Goal: Information Seeking & Learning: Check status

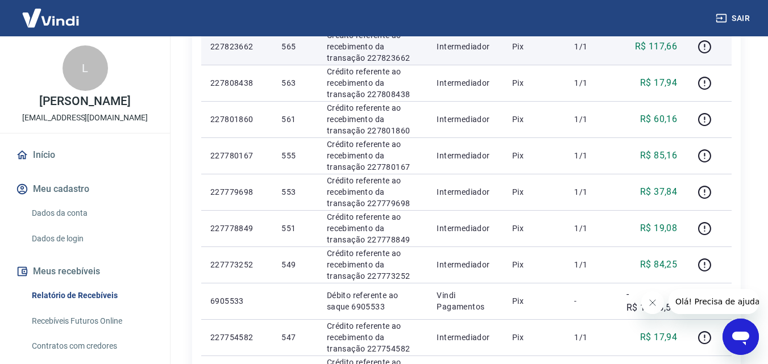
scroll to position [341, 0]
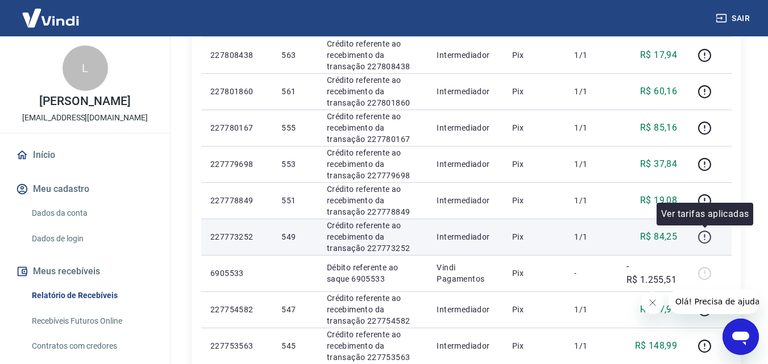
click at [698, 236] on icon "button" at bounding box center [704, 237] width 14 height 14
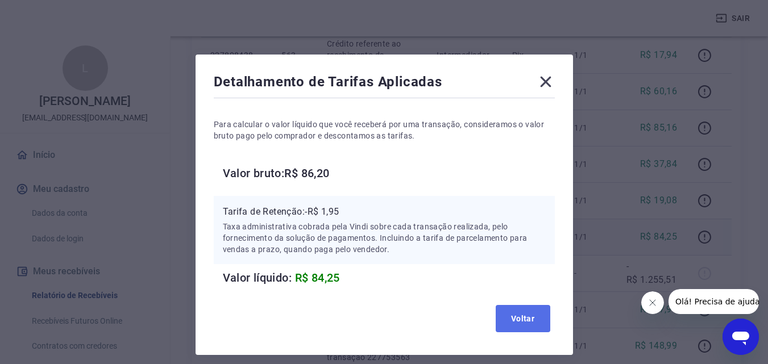
click at [533, 311] on button "Voltar" at bounding box center [522, 318] width 55 height 27
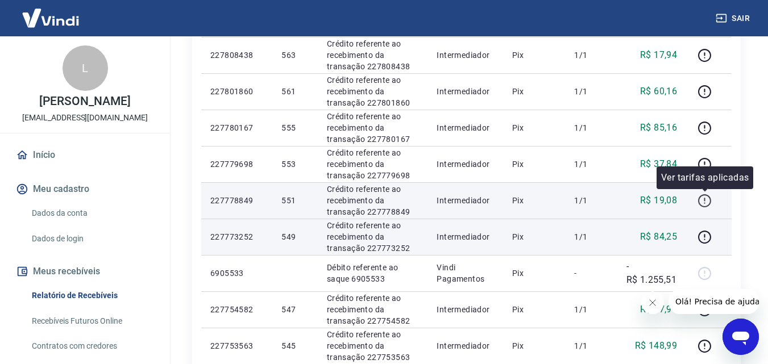
click at [705, 204] on icon "button" at bounding box center [704, 201] width 14 height 14
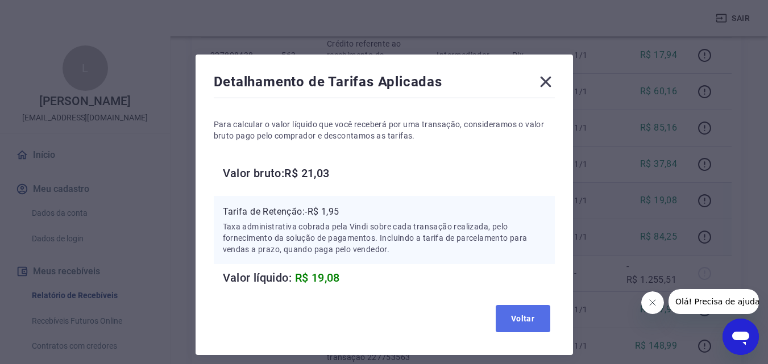
click at [504, 320] on button "Voltar" at bounding box center [522, 318] width 55 height 27
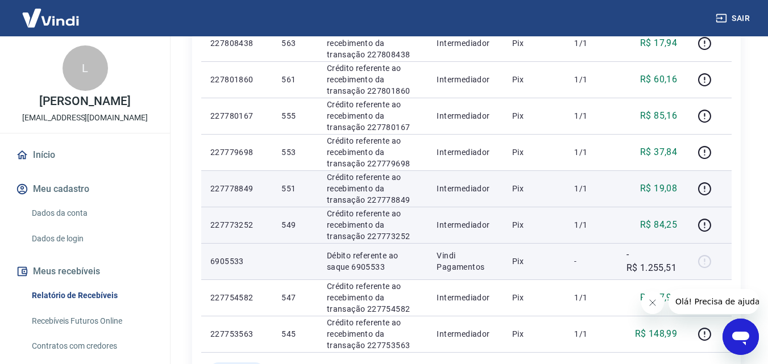
scroll to position [398, 0]
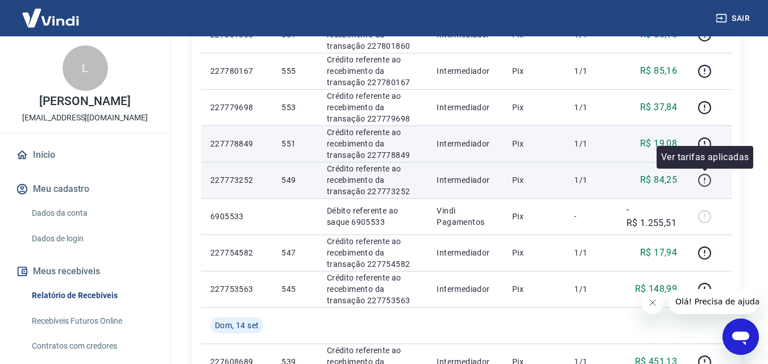
click at [703, 185] on icon "button" at bounding box center [704, 180] width 14 height 14
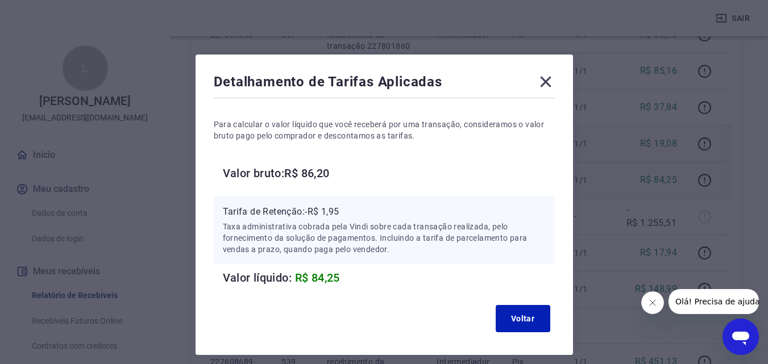
click at [542, 78] on icon at bounding box center [545, 82] width 11 height 11
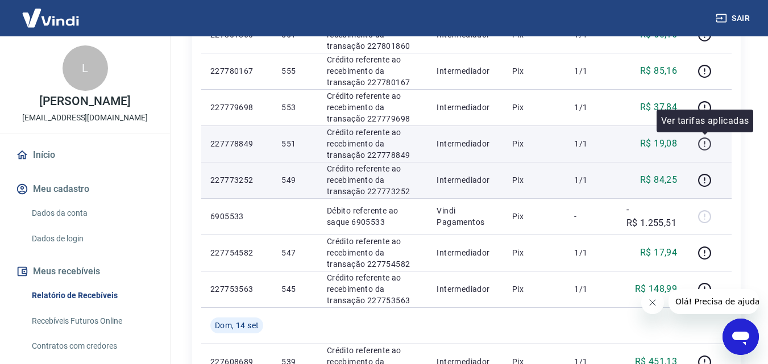
click at [702, 143] on icon "button" at bounding box center [704, 144] width 14 height 14
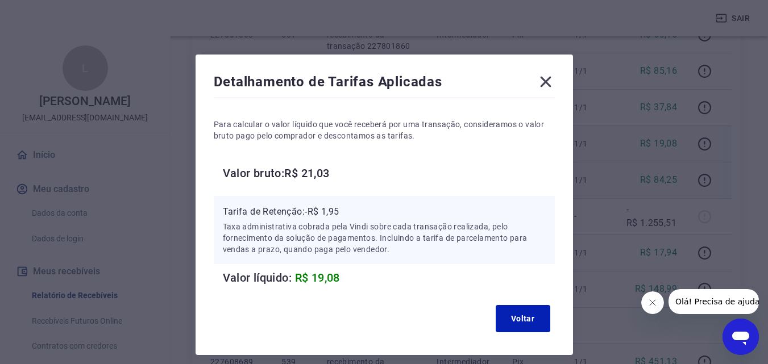
click at [546, 74] on icon at bounding box center [545, 82] width 18 height 18
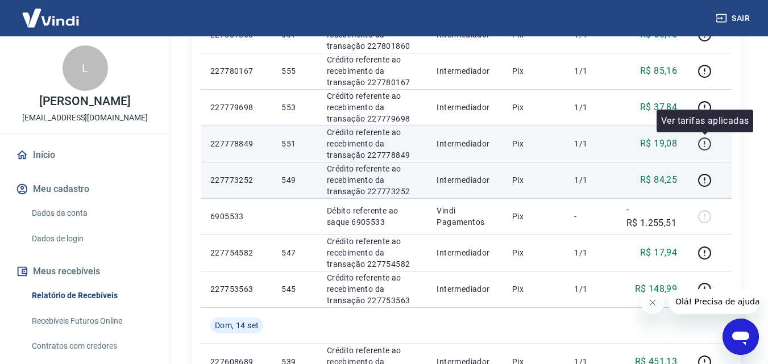
click at [703, 147] on icon "button" at bounding box center [704, 144] width 14 height 14
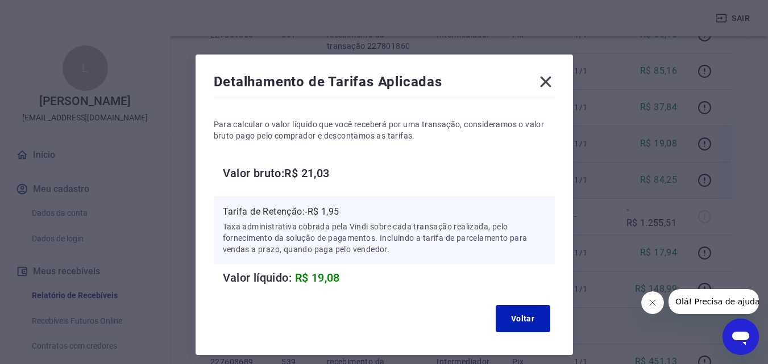
click at [551, 75] on icon at bounding box center [545, 82] width 18 height 18
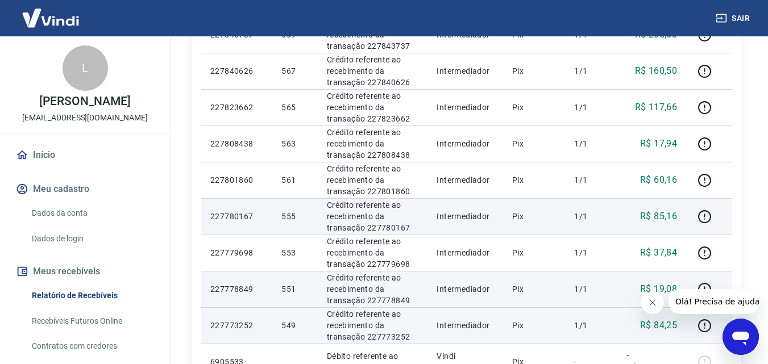
scroll to position [227, 0]
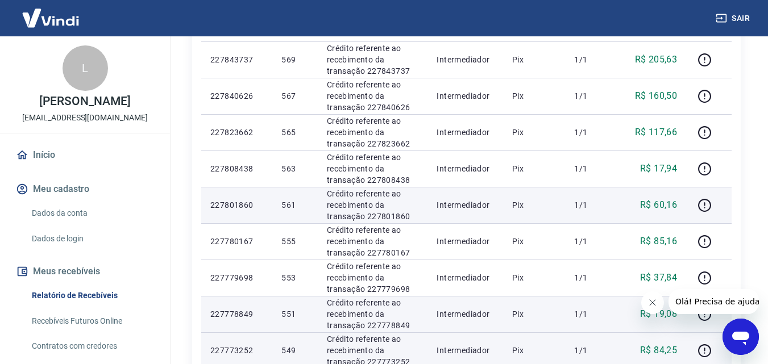
click at [656, 202] on p "R$ 60,16" at bounding box center [658, 205] width 37 height 14
click at [706, 205] on icon "button" at bounding box center [704, 205] width 14 height 14
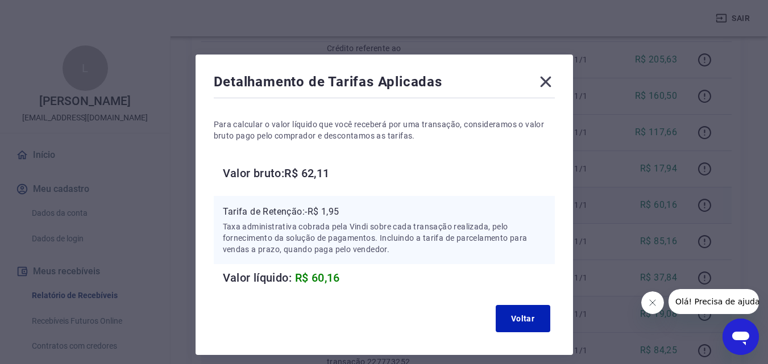
click at [553, 86] on div "Detalhamento de Tarifas Aplicadas Para calcular o valor líquido que você recebe…" at bounding box center [383, 205] width 377 height 301
click at [544, 83] on icon at bounding box center [545, 82] width 11 height 11
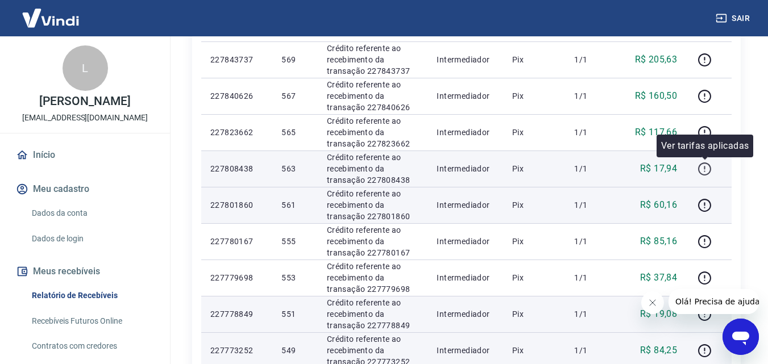
click at [702, 165] on icon "button" at bounding box center [704, 169] width 14 height 14
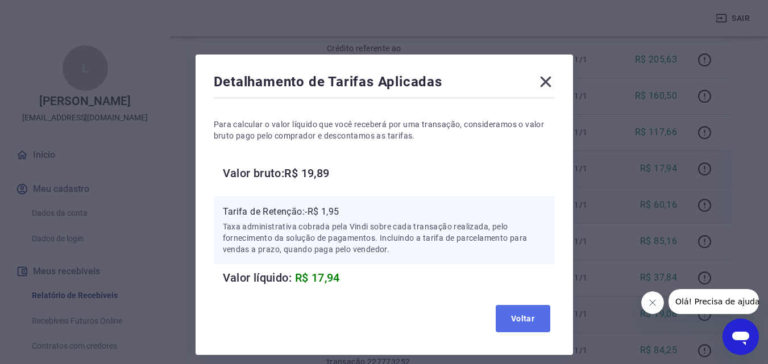
click at [520, 331] on button "Voltar" at bounding box center [522, 318] width 55 height 27
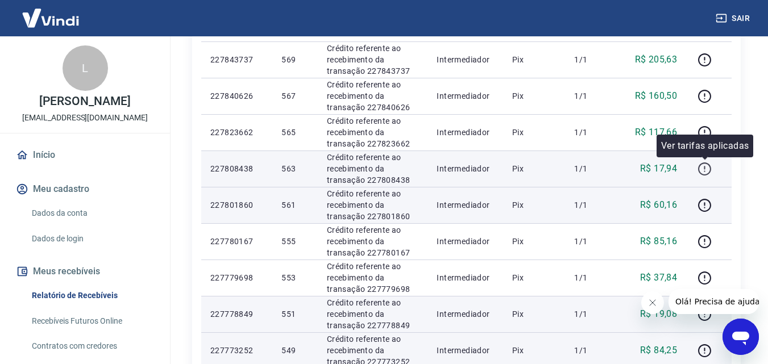
click at [703, 165] on icon "button" at bounding box center [704, 169] width 14 height 14
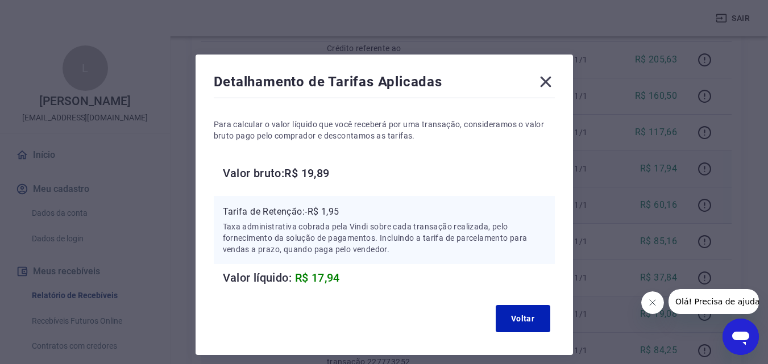
click at [535, 81] on div "Detalhamento de Tarifas Aplicadas" at bounding box center [384, 84] width 341 height 23
click at [544, 77] on icon at bounding box center [545, 82] width 18 height 18
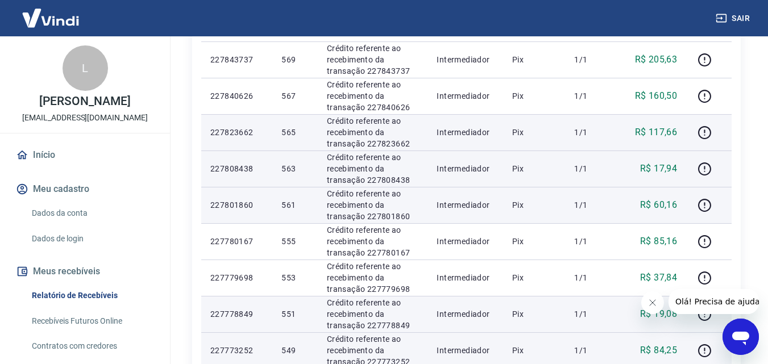
click at [656, 134] on p "R$ 117,66" at bounding box center [656, 133] width 43 height 14
click at [699, 129] on icon "button" at bounding box center [704, 132] width 13 height 13
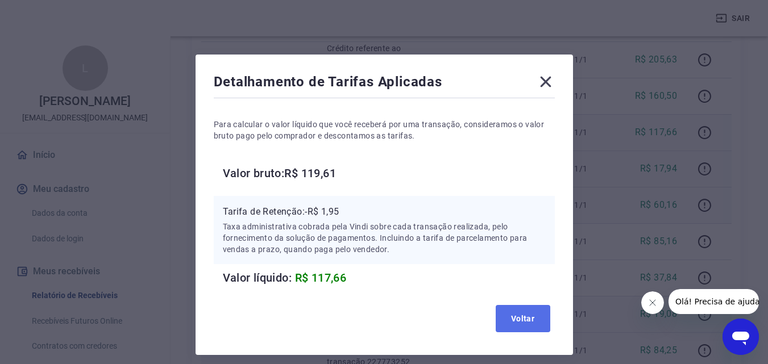
click at [515, 319] on button "Voltar" at bounding box center [522, 318] width 55 height 27
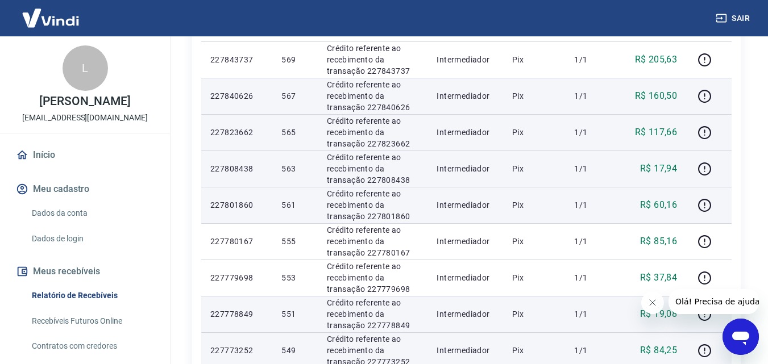
click at [618, 95] on td "R$ 160,50" at bounding box center [651, 96] width 69 height 36
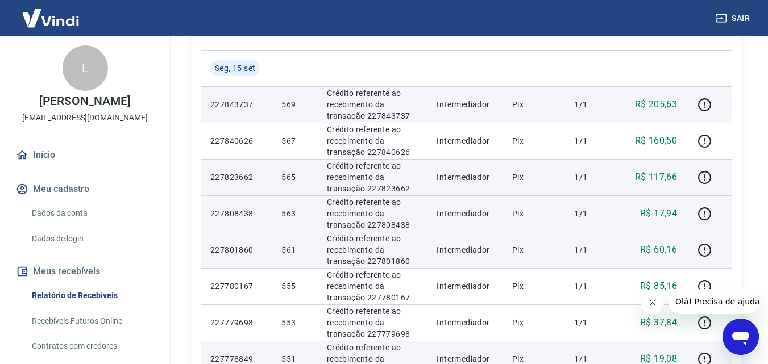
scroll to position [114, 0]
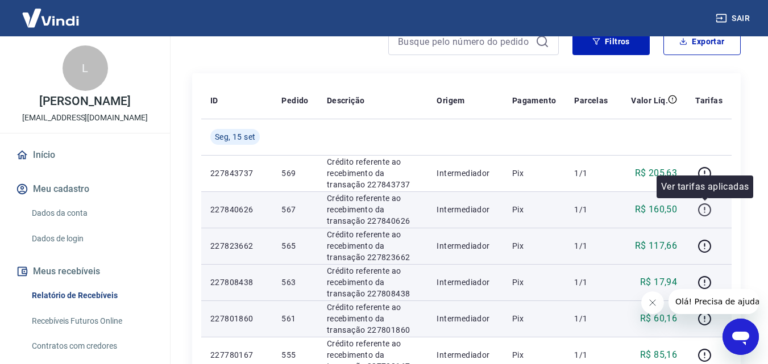
click at [706, 206] on icon "button" at bounding box center [704, 210] width 14 height 14
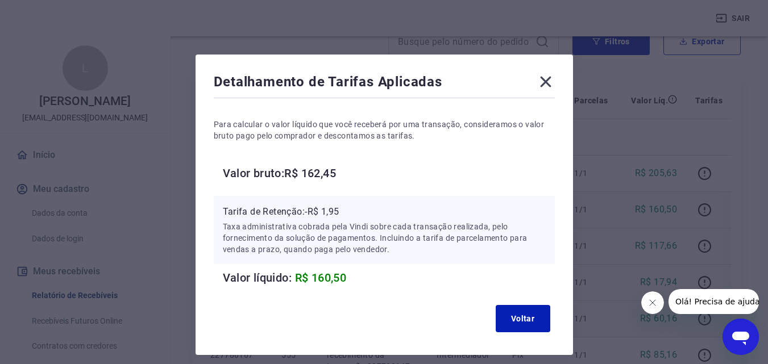
click at [548, 71] on div "Detalhamento de Tarifas Aplicadas Para calcular o valor líquido que você recebe…" at bounding box center [383, 205] width 377 height 301
click at [548, 70] on div "Detalhamento de Tarifas Aplicadas Para calcular o valor líquido que você recebe…" at bounding box center [383, 205] width 377 height 301
click at [546, 82] on icon at bounding box center [545, 82] width 11 height 11
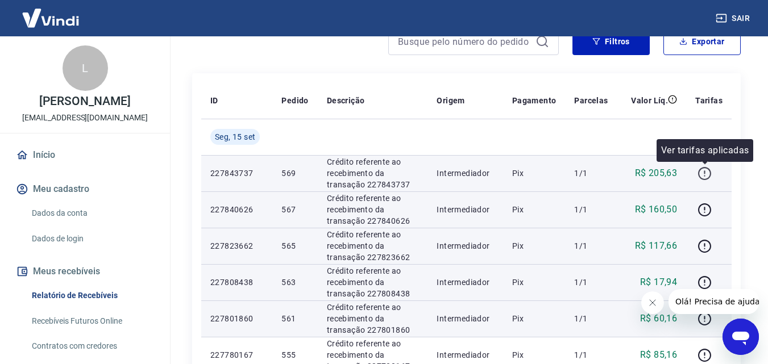
click at [701, 176] on icon "button" at bounding box center [704, 173] width 14 height 14
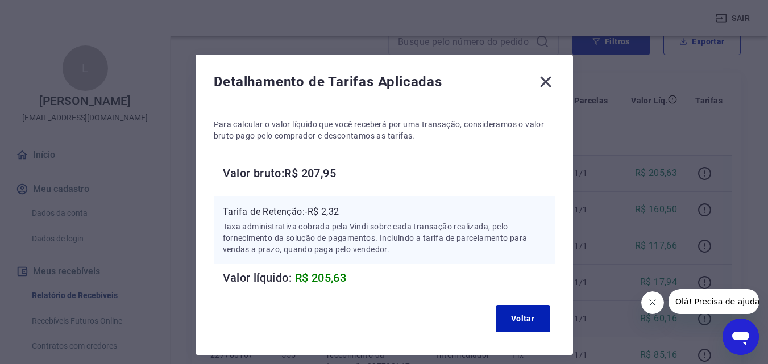
click at [551, 85] on icon at bounding box center [545, 82] width 18 height 18
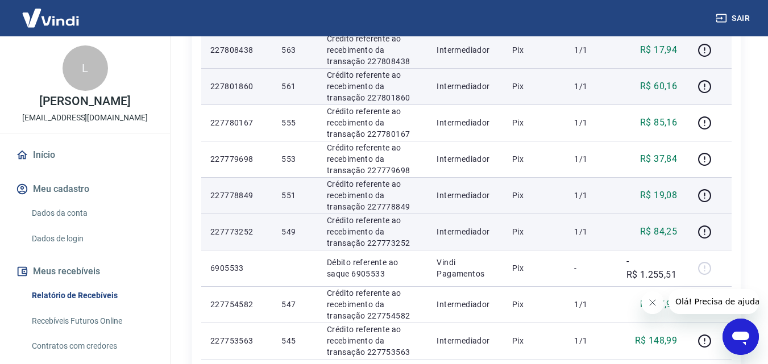
scroll to position [454, 0]
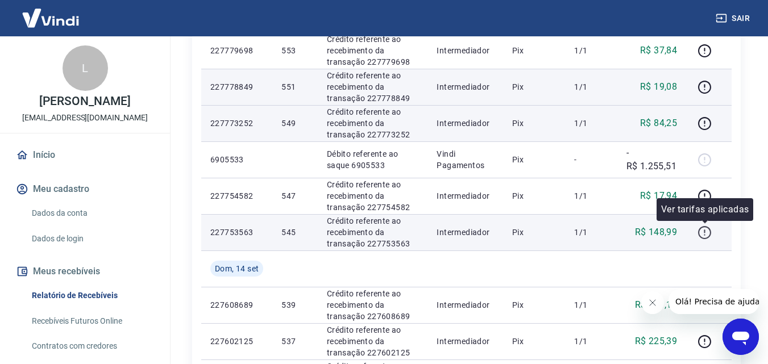
click at [710, 228] on icon "button" at bounding box center [704, 232] width 13 height 13
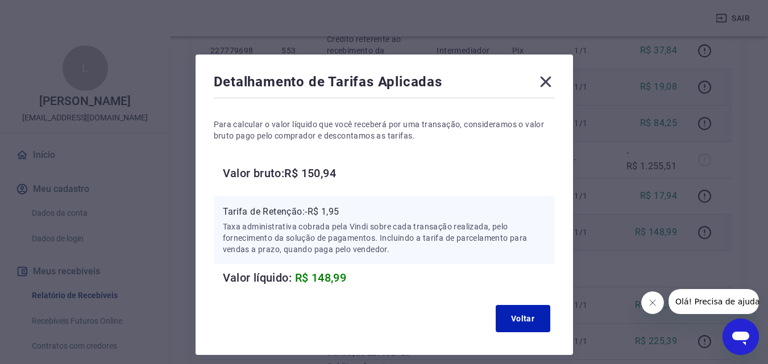
click at [544, 78] on icon at bounding box center [545, 82] width 18 height 18
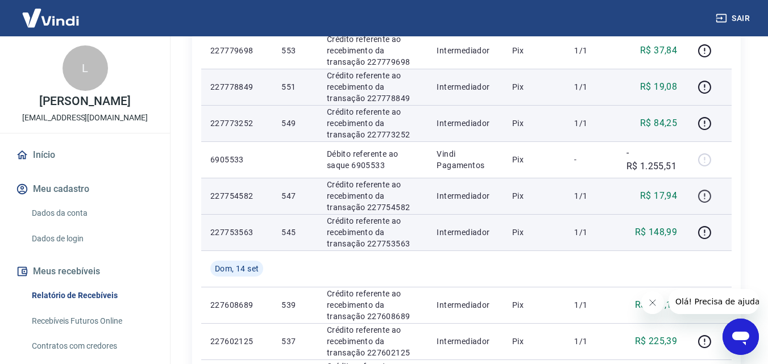
click at [704, 198] on icon "button" at bounding box center [703, 198] width 1 height 1
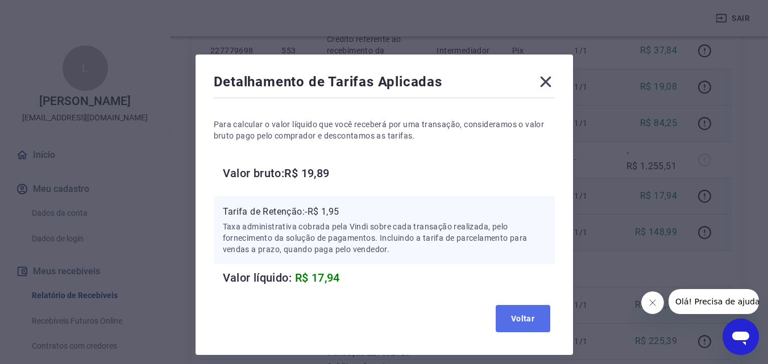
click at [518, 324] on button "Voltar" at bounding box center [522, 318] width 55 height 27
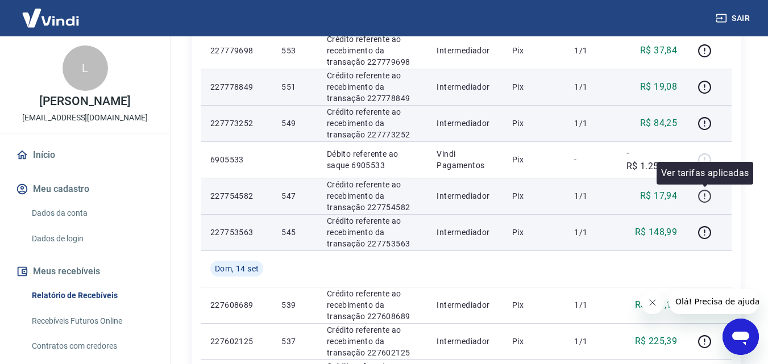
click at [702, 198] on icon "button" at bounding box center [704, 196] width 14 height 14
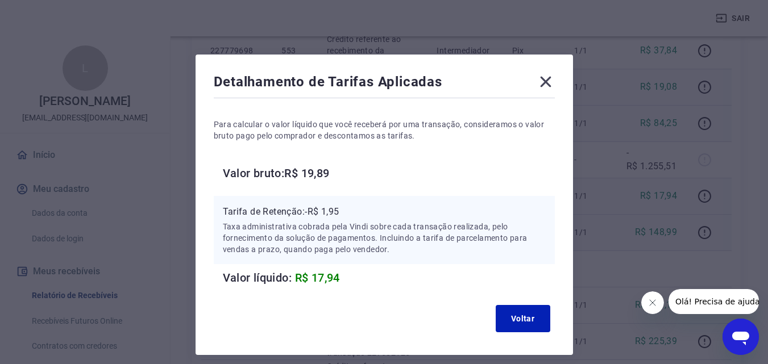
click at [547, 81] on icon at bounding box center [545, 82] width 11 height 11
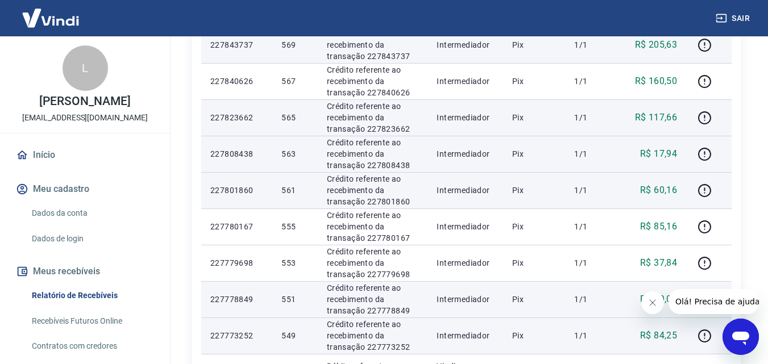
scroll to position [170, 0]
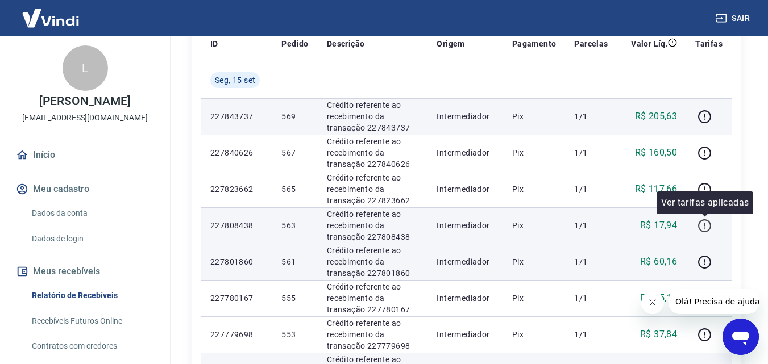
click at [703, 220] on icon "button" at bounding box center [704, 225] width 13 height 13
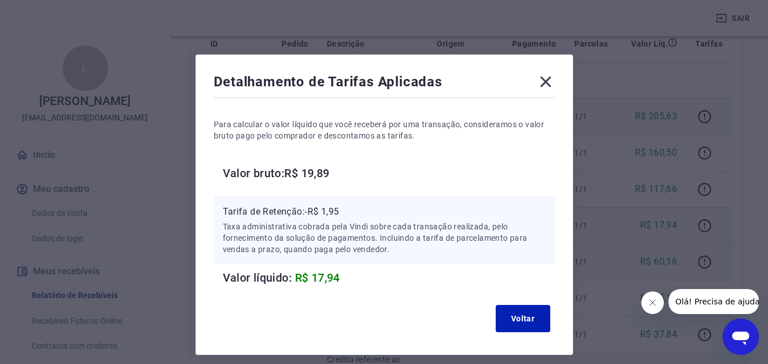
click at [544, 80] on icon at bounding box center [545, 82] width 11 height 11
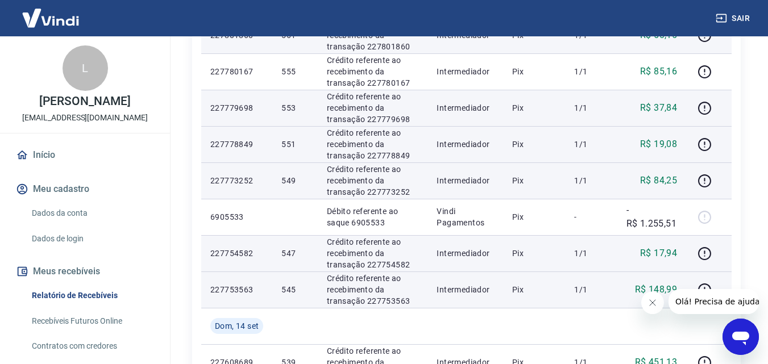
scroll to position [398, 0]
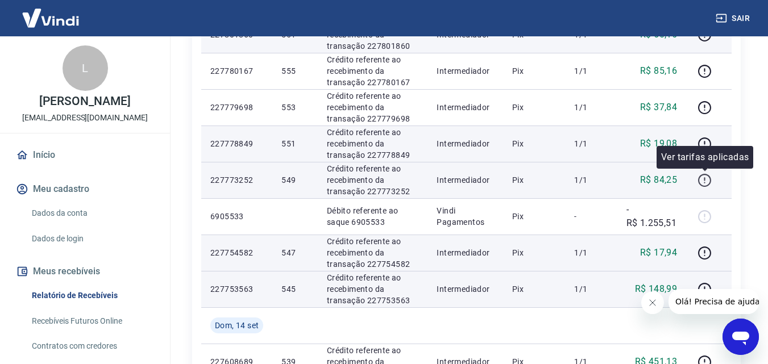
click at [707, 176] on icon "button" at bounding box center [704, 180] width 14 height 14
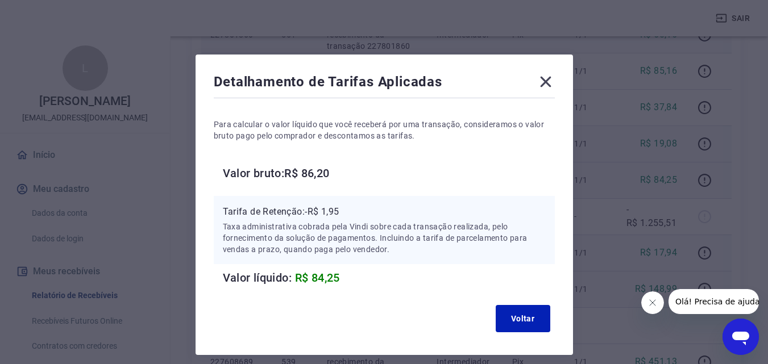
click at [543, 89] on icon at bounding box center [545, 82] width 18 height 18
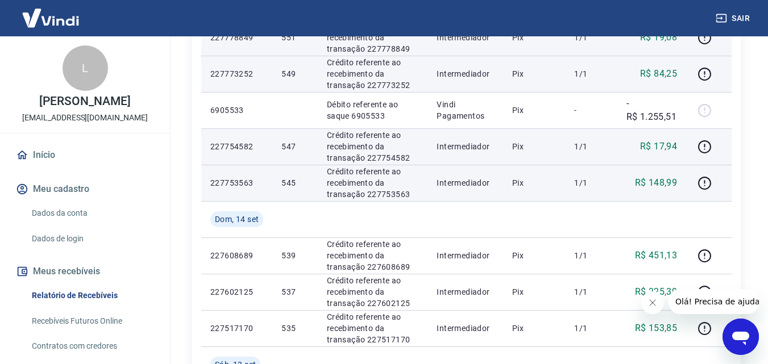
scroll to position [511, 0]
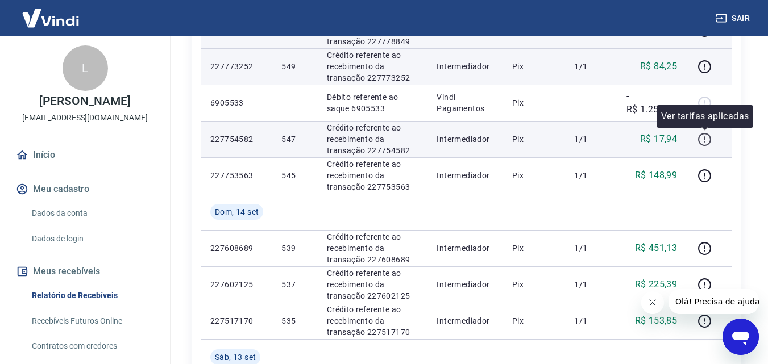
click at [706, 141] on icon "button" at bounding box center [704, 139] width 14 height 14
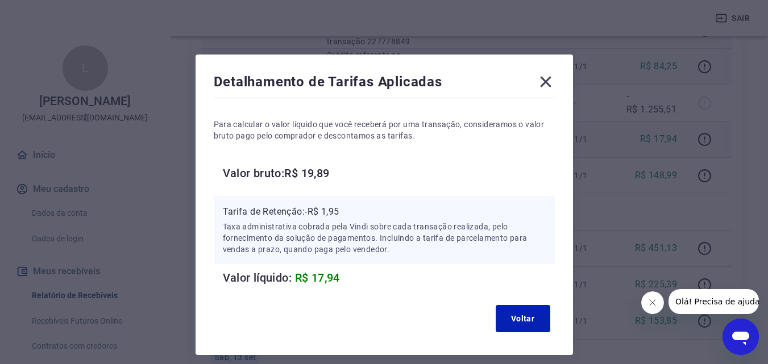
click at [549, 88] on icon at bounding box center [545, 82] width 18 height 18
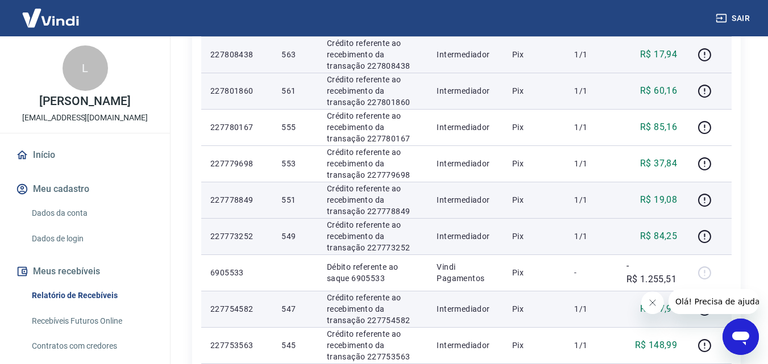
scroll to position [341, 0]
click at [703, 237] on icon "button" at bounding box center [704, 237] width 14 height 14
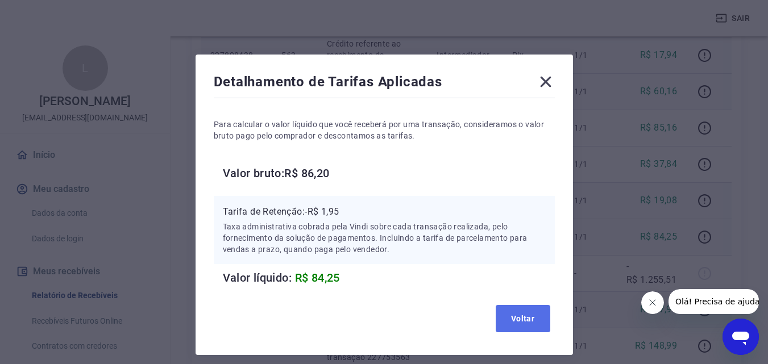
click at [535, 310] on button "Voltar" at bounding box center [522, 318] width 55 height 27
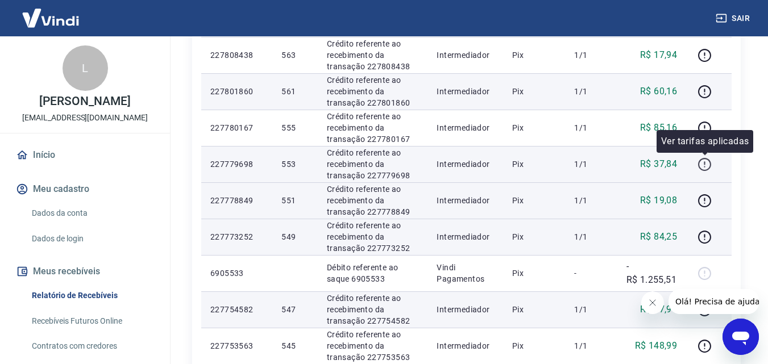
click at [702, 163] on icon "button" at bounding box center [704, 164] width 14 height 14
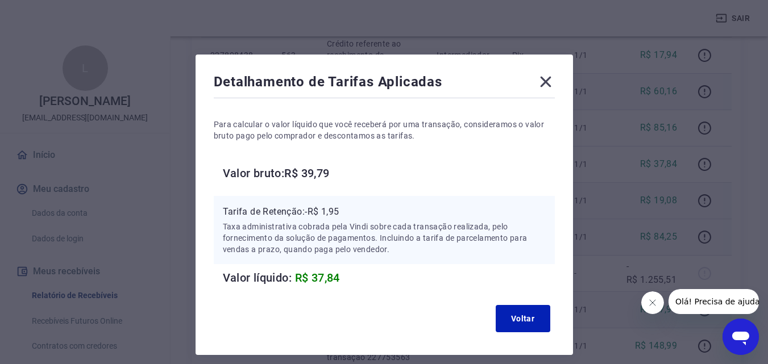
click at [548, 78] on icon at bounding box center [545, 82] width 11 height 11
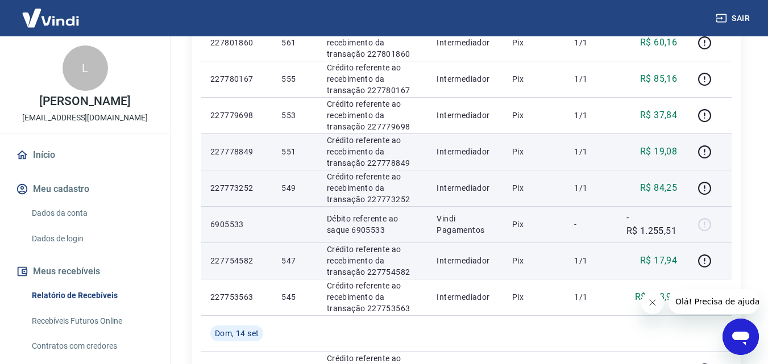
scroll to position [454, 0]
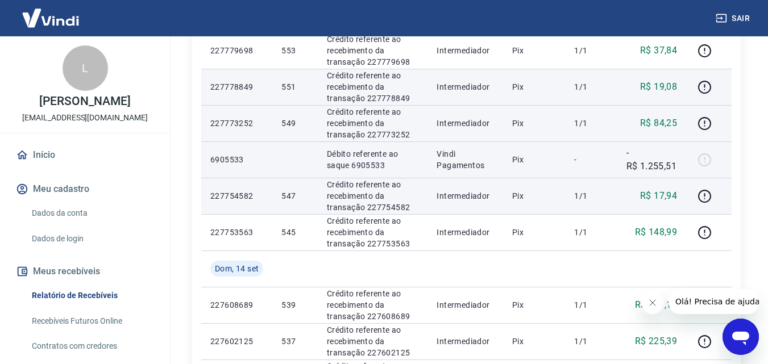
click at [706, 160] on div at bounding box center [708, 160] width 27 height 18
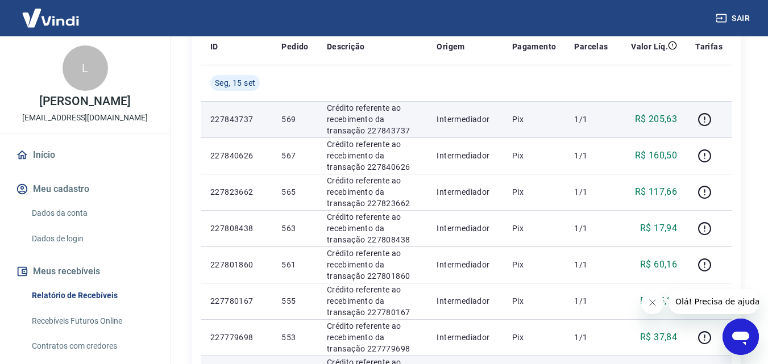
scroll to position [19, 0]
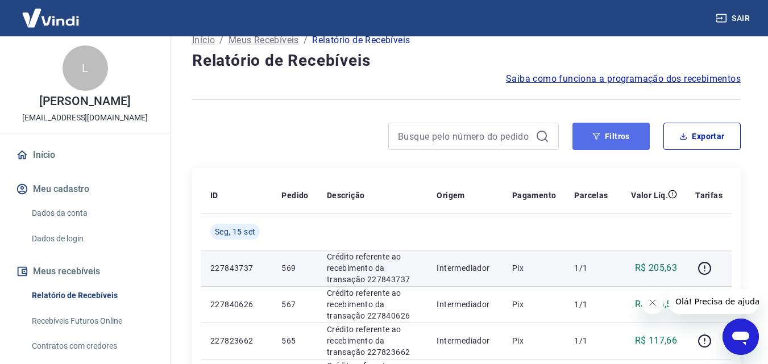
click at [615, 142] on button "Filtros" at bounding box center [610, 136] width 77 height 27
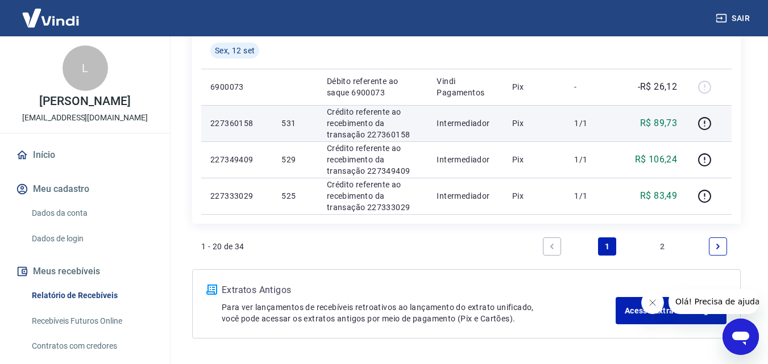
scroll to position [1123, 0]
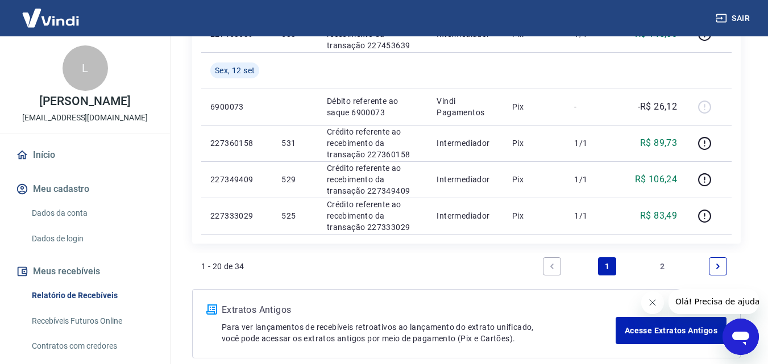
click at [717, 267] on icon "Next page" at bounding box center [717, 266] width 3 height 5
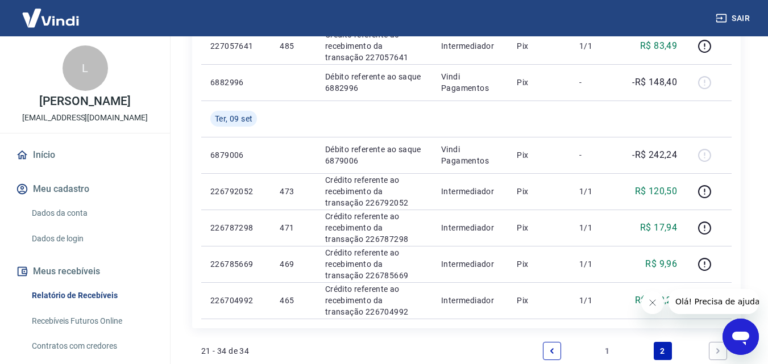
scroll to position [962, 0]
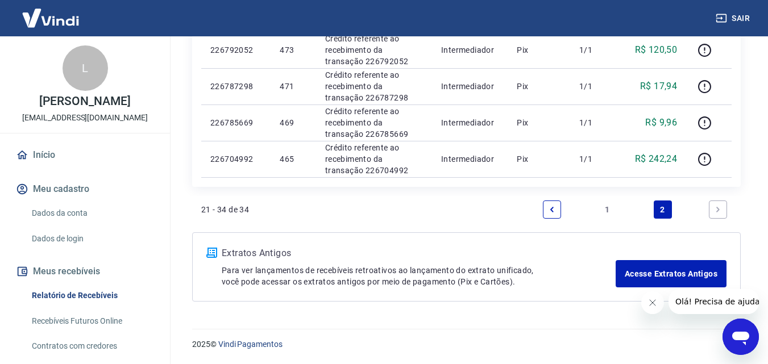
click at [555, 210] on icon "Previous page" at bounding box center [552, 210] width 8 height 8
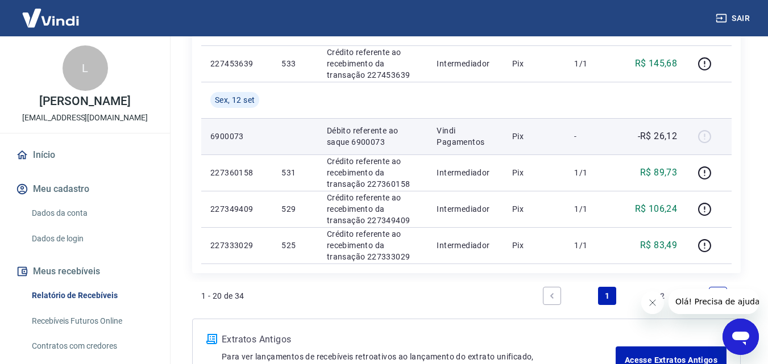
scroll to position [1123, 0]
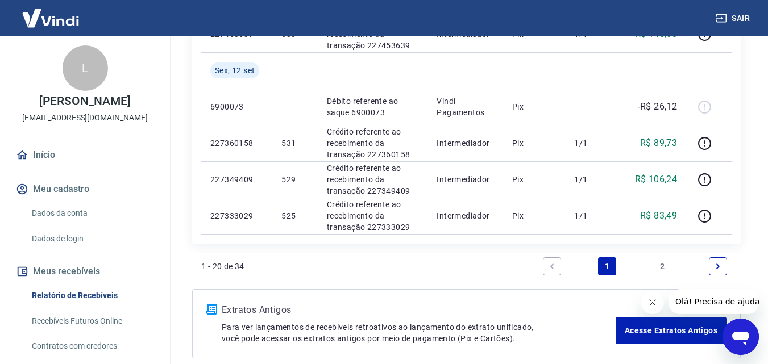
click at [723, 270] on link "Next page" at bounding box center [717, 266] width 18 height 18
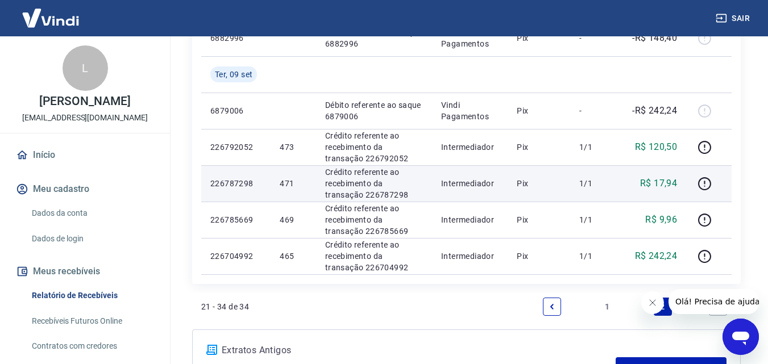
scroll to position [962, 0]
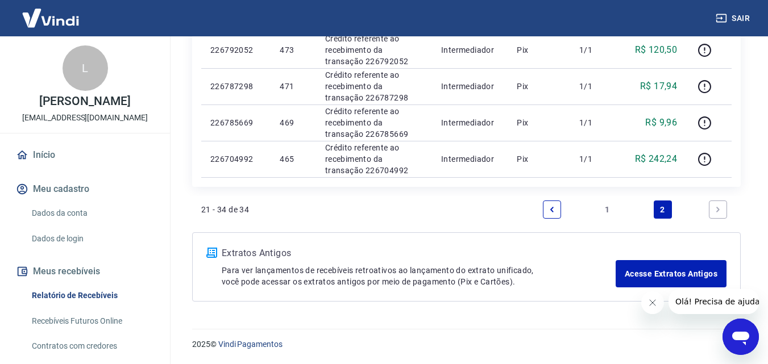
click at [545, 216] on link "Previous page" at bounding box center [552, 210] width 18 height 18
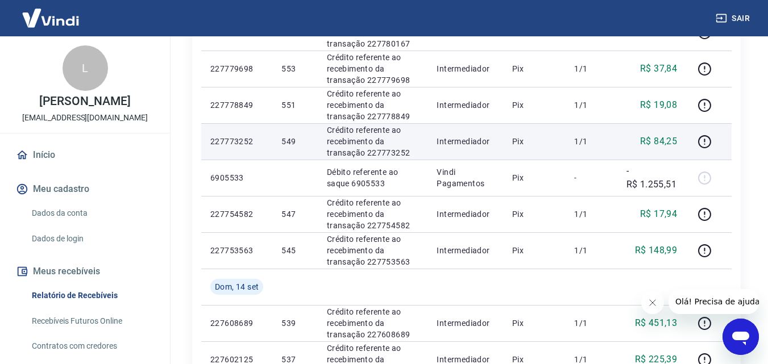
scroll to position [669, 0]
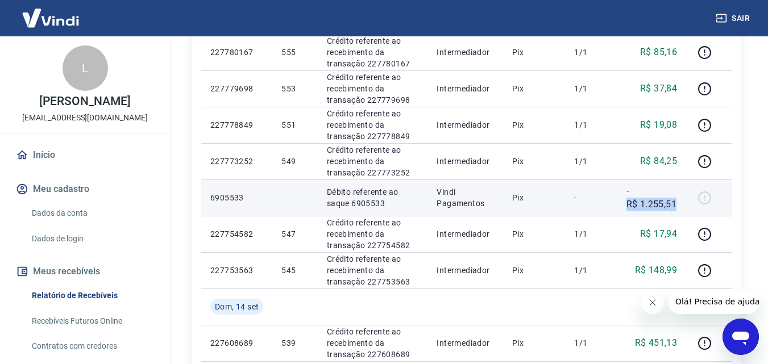
drag, startPoint x: 627, startPoint y: 204, endPoint x: 681, endPoint y: 199, distance: 53.6
click at [681, 199] on td "-R$ 1.255,51" at bounding box center [651, 198] width 69 height 36
click at [657, 203] on p "-R$ 1.255,51" at bounding box center [651, 197] width 51 height 27
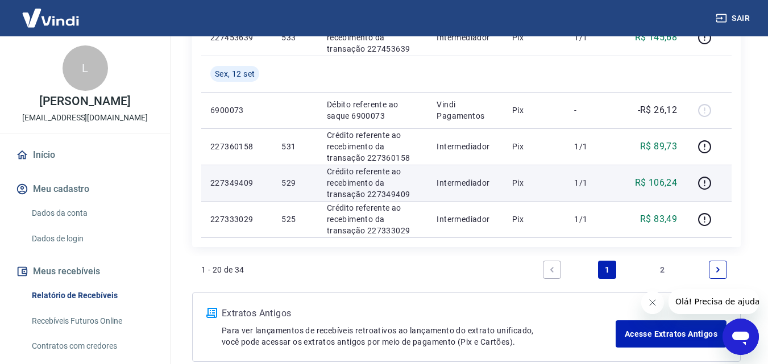
scroll to position [1123, 0]
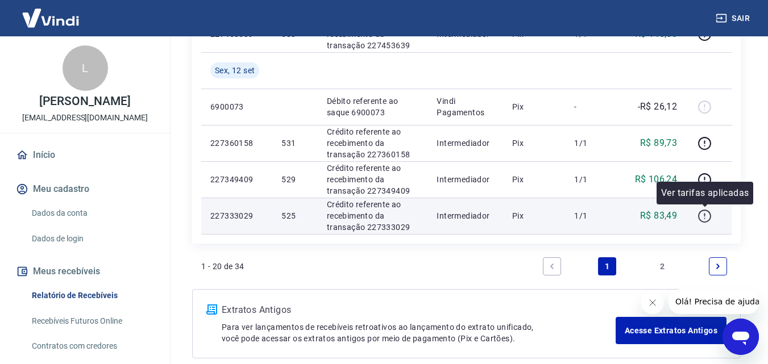
click at [702, 216] on icon "button" at bounding box center [704, 216] width 14 height 14
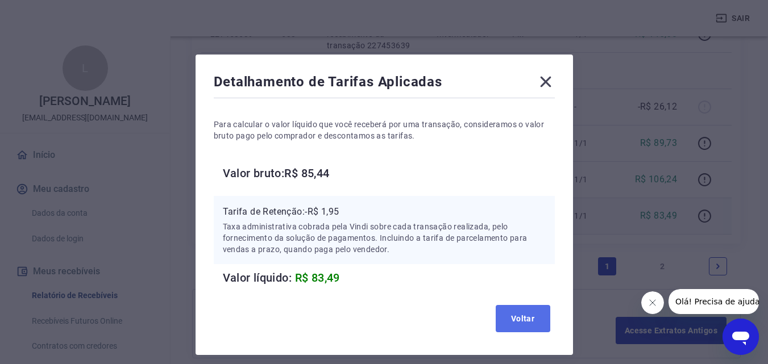
click at [526, 313] on button "Voltar" at bounding box center [522, 318] width 55 height 27
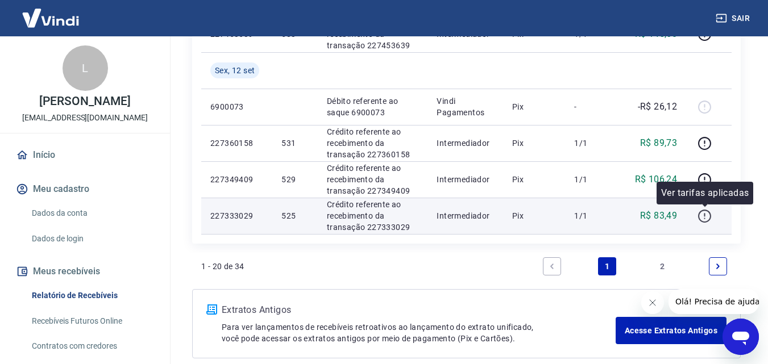
click at [707, 214] on icon "button" at bounding box center [704, 216] width 14 height 14
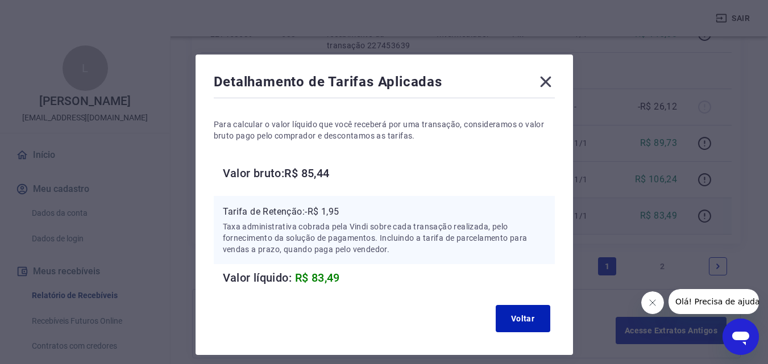
click at [539, 81] on icon at bounding box center [545, 82] width 18 height 18
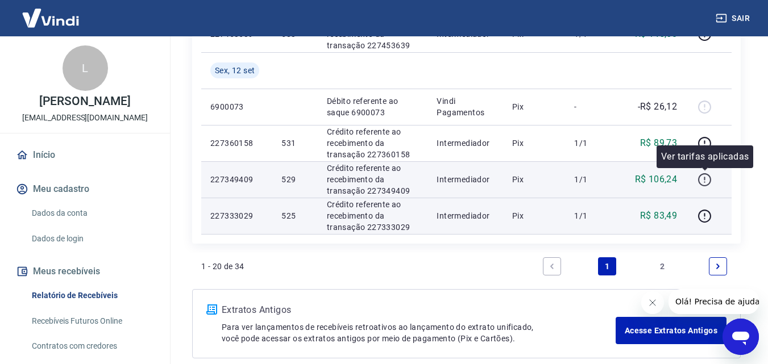
click at [707, 173] on icon "button" at bounding box center [704, 180] width 14 height 14
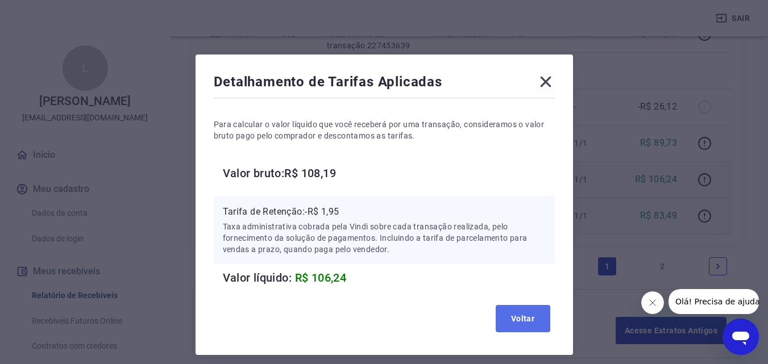
click at [516, 306] on button "Voltar" at bounding box center [522, 318] width 55 height 27
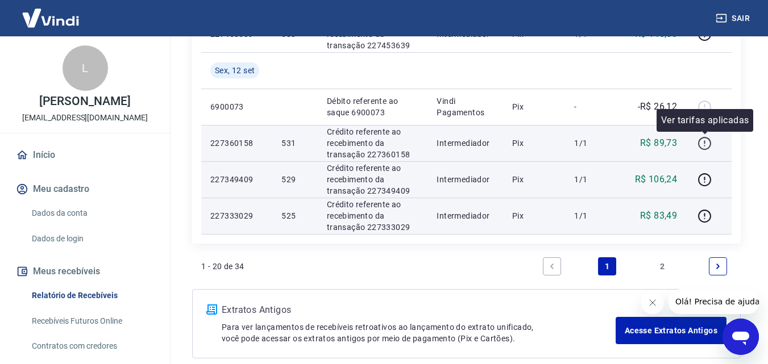
click at [700, 138] on icon "button" at bounding box center [704, 143] width 14 height 14
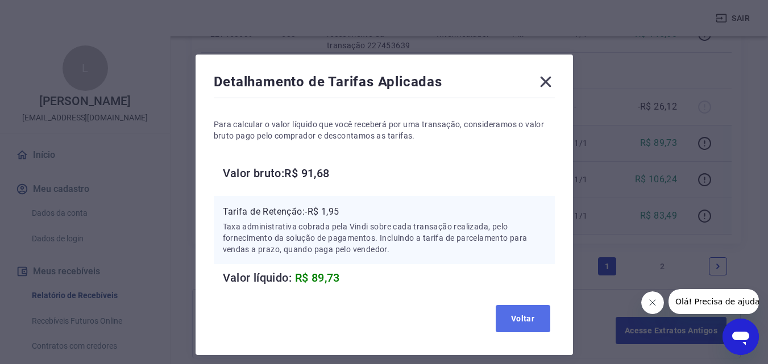
click at [510, 314] on button "Voltar" at bounding box center [522, 318] width 55 height 27
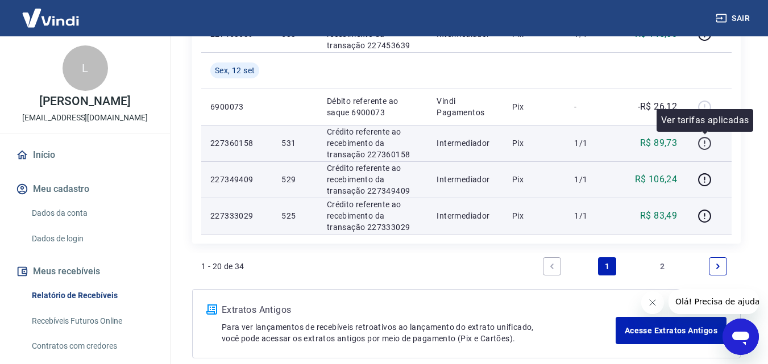
click at [705, 143] on icon "button" at bounding box center [704, 143] width 14 height 14
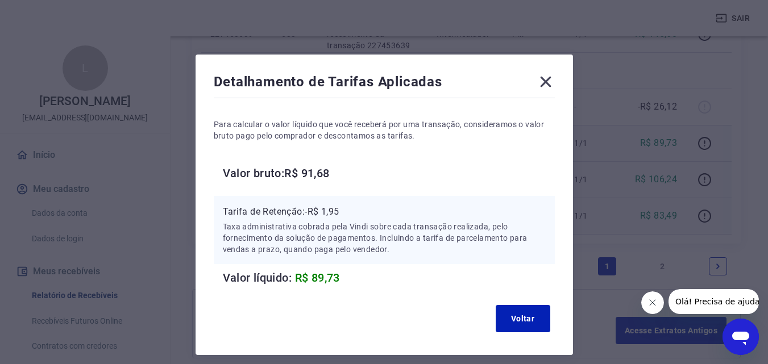
click at [546, 78] on icon at bounding box center [545, 82] width 18 height 18
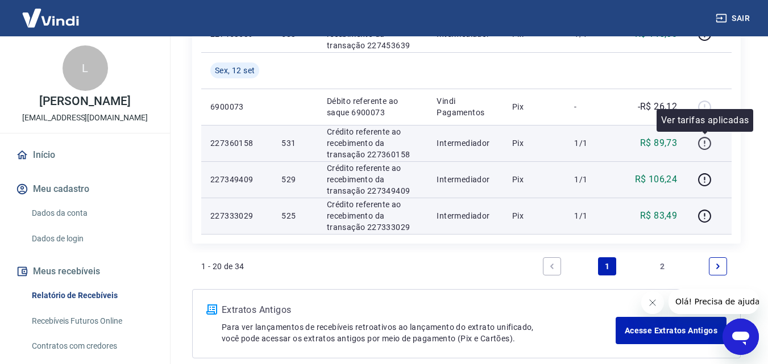
click at [706, 145] on icon "button" at bounding box center [704, 143] width 14 height 14
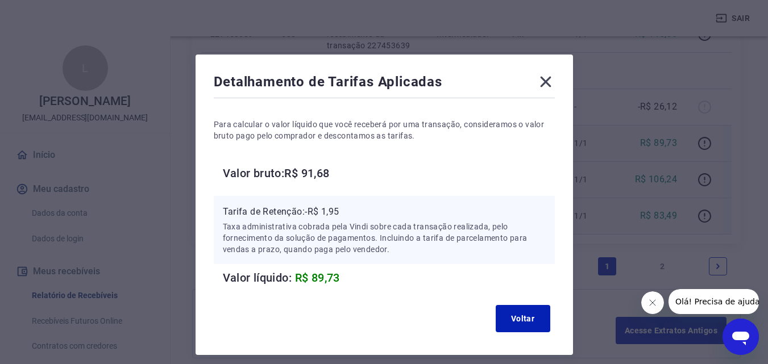
click at [551, 77] on icon at bounding box center [545, 82] width 18 height 18
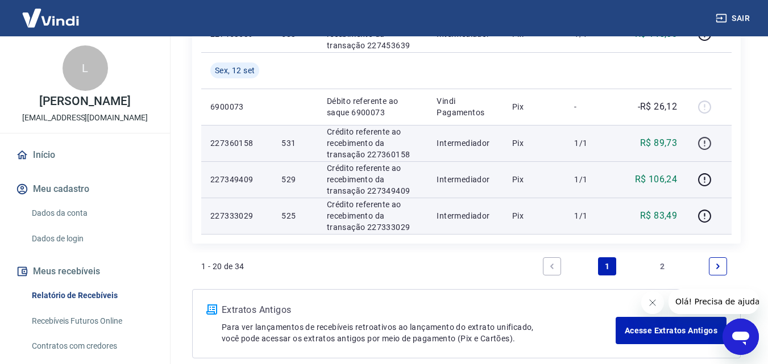
click at [709, 142] on icon "button" at bounding box center [704, 143] width 14 height 14
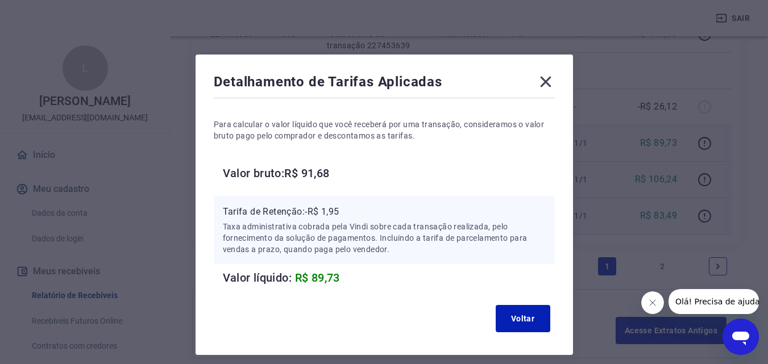
click at [547, 81] on icon at bounding box center [545, 82] width 18 height 18
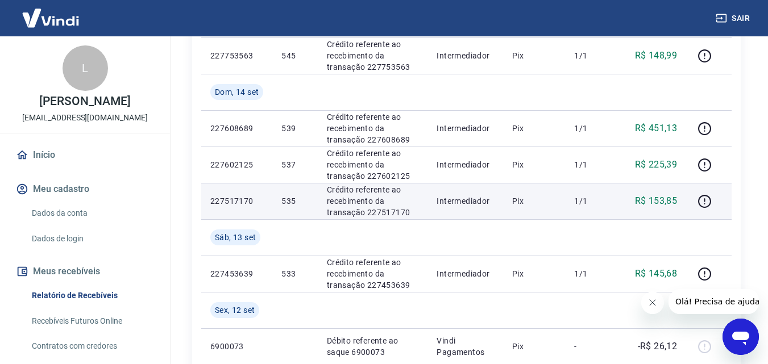
scroll to position [896, 0]
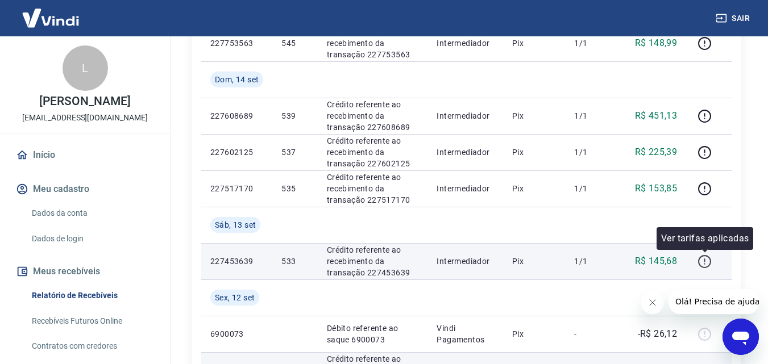
click at [703, 262] on icon "button" at bounding box center [704, 262] width 14 height 14
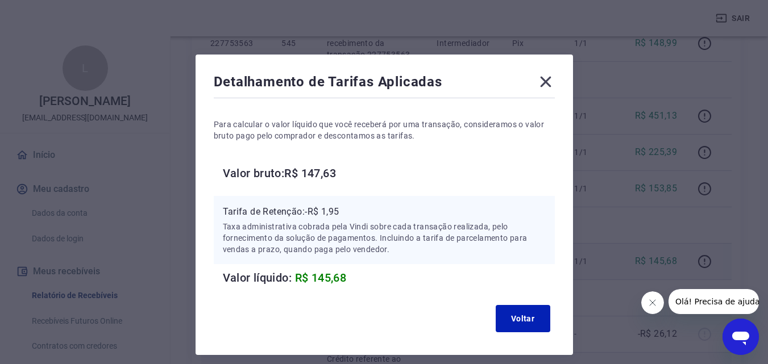
click at [544, 81] on icon at bounding box center [545, 82] width 11 height 11
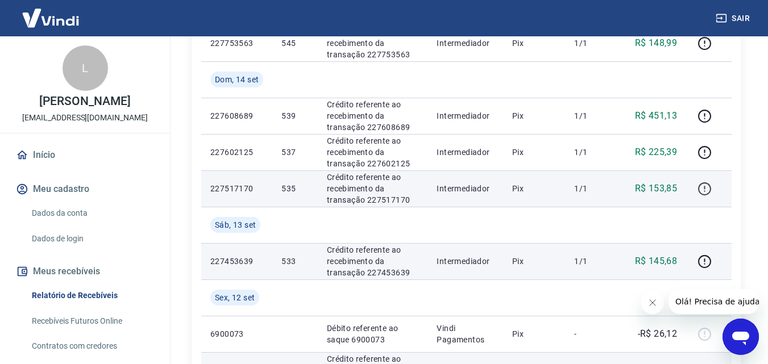
click at [700, 188] on icon "button" at bounding box center [704, 189] width 14 height 14
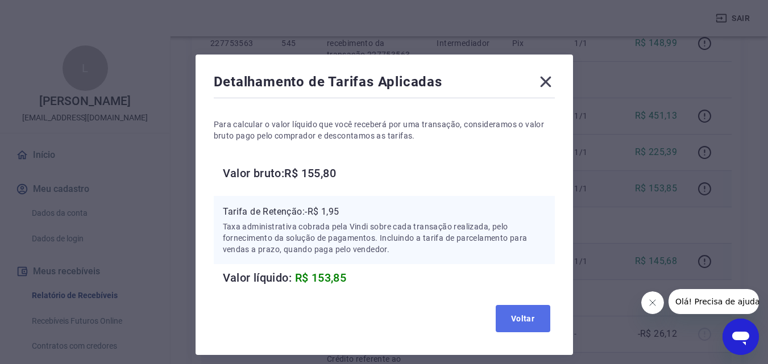
click at [516, 313] on button "Voltar" at bounding box center [522, 318] width 55 height 27
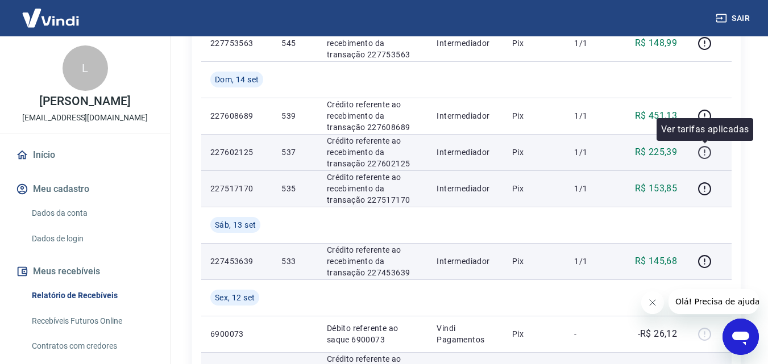
click at [704, 153] on icon "button" at bounding box center [704, 152] width 14 height 14
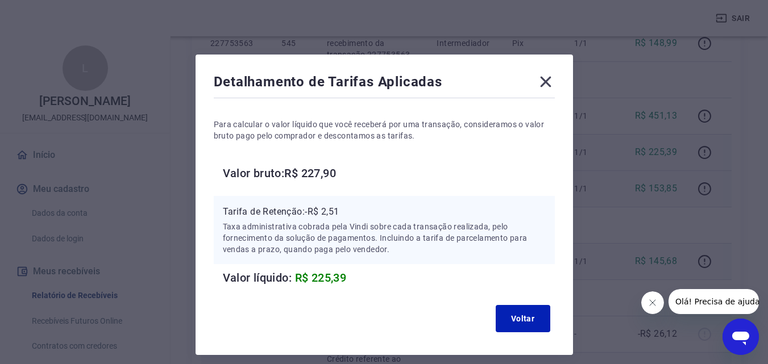
click at [549, 86] on icon at bounding box center [545, 82] width 11 height 11
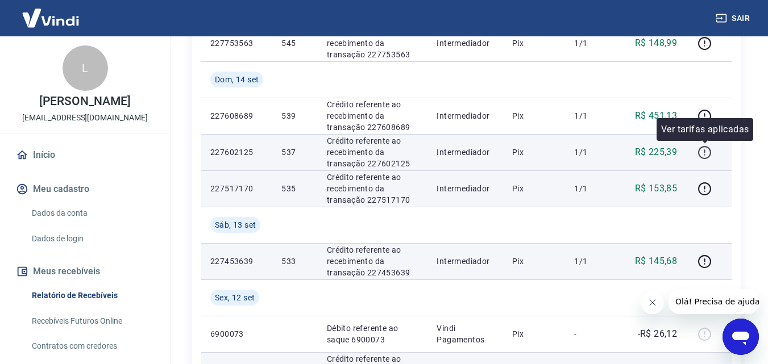
click at [700, 153] on icon "button" at bounding box center [704, 152] width 14 height 14
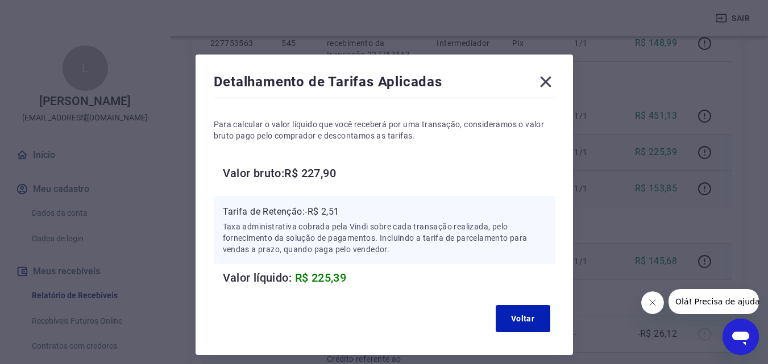
click at [545, 80] on icon at bounding box center [545, 82] width 18 height 18
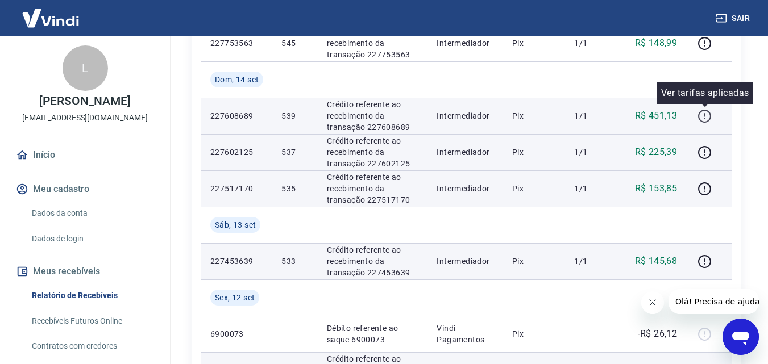
click at [702, 118] on icon "button" at bounding box center [704, 116] width 14 height 14
